Goal: Information Seeking & Learning: Learn about a topic

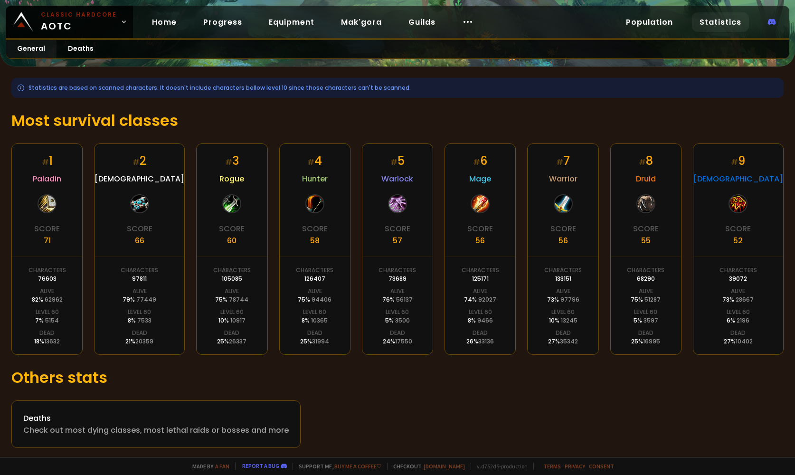
scroll to position [108, 0]
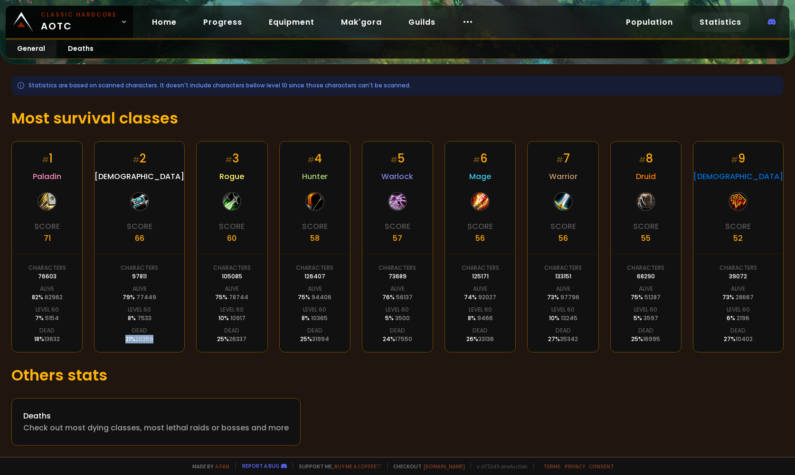
drag, startPoint x: 149, startPoint y: 315, endPoint x: 122, endPoint y: 318, distance: 27.3
click at [122, 318] on div "# 2 Priest Score 66 Characters 97811 Alive 79 % 77449 Level 60 8 % 7533 Dead 21…" at bounding box center [139, 246] width 91 height 211
click at [224, 330] on div "Dead" at bounding box center [231, 330] width 15 height 9
drag, startPoint x: 126, startPoint y: 156, endPoint x: 144, endPoint y: 156, distance: 18.5
click at [144, 156] on div "# 2 Priest Score 66 Characters 97811 Alive 79 % 77449 Level 60 8 % 7533 Dead 21…" at bounding box center [139, 246] width 91 height 211
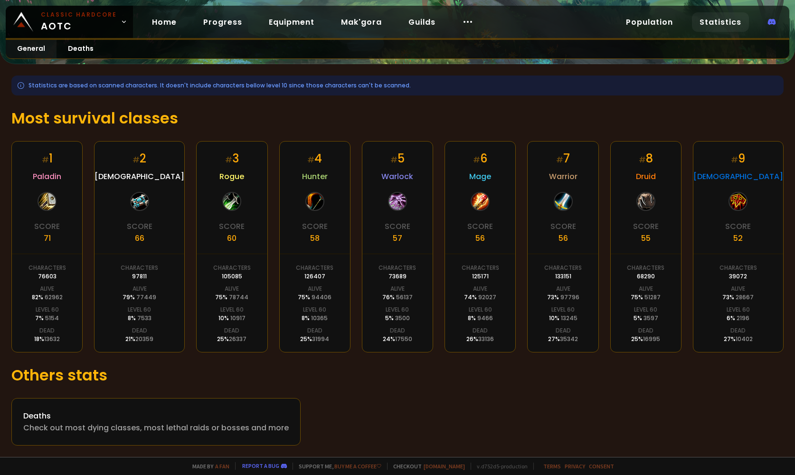
click at [165, 198] on div "# 2 Priest Score 66 Characters 97811 Alive 79 % 77449 Level 60 8 % 7533 Dead 21…" at bounding box center [139, 246] width 91 height 211
click at [128, 429] on div "Check out most dying classes, most lethal raids or bosses and more" at bounding box center [155, 428] width 265 height 12
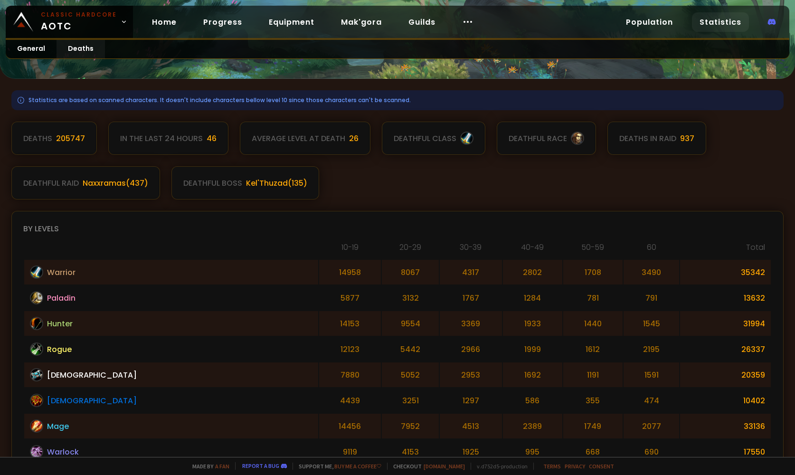
scroll to position [262, 0]
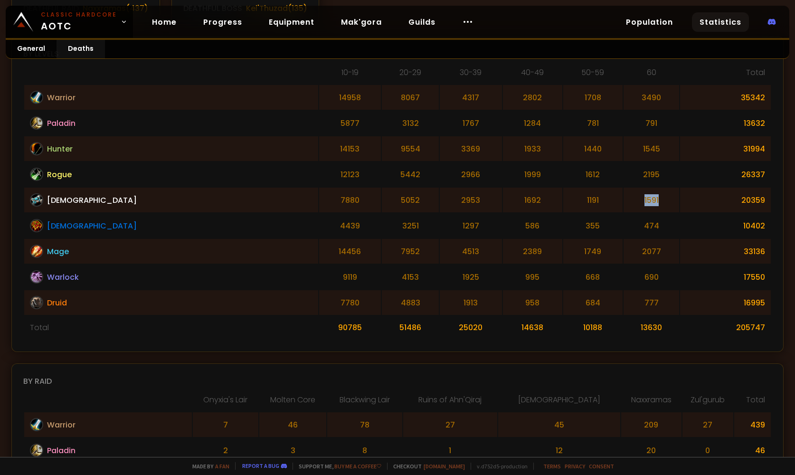
drag, startPoint x: 609, startPoint y: 201, endPoint x: 631, endPoint y: 197, distance: 22.6
click at [631, 197] on td "1591" at bounding box center [651, 199] width 56 height 25
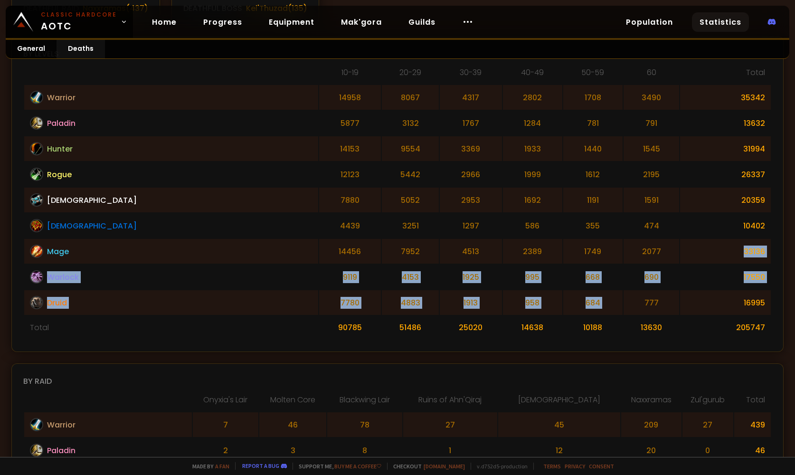
drag, startPoint x: 608, startPoint y: 307, endPoint x: 636, endPoint y: 247, distance: 66.3
click at [636, 247] on tbody "Warrior 14958 8067 4317 2802 1708 3490 35342 Paladin [CREDIT_CARD_NUMBER] 781 7…" at bounding box center [397, 212] width 746 height 254
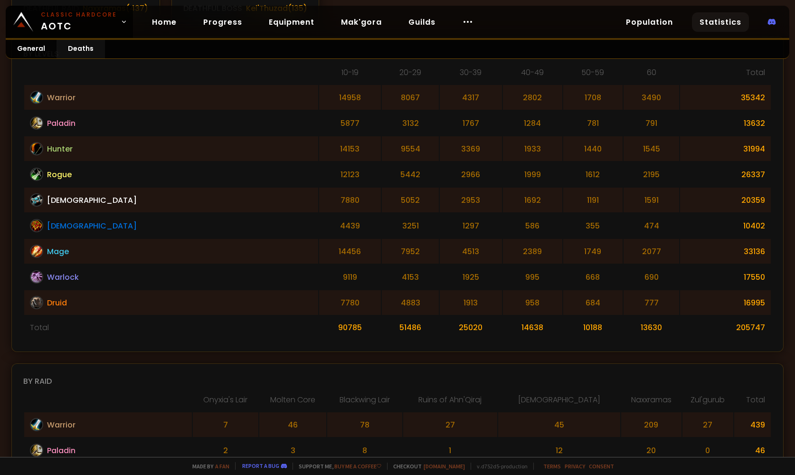
click at [636, 247] on td "2077" at bounding box center [651, 251] width 56 height 25
